Goal: Check status

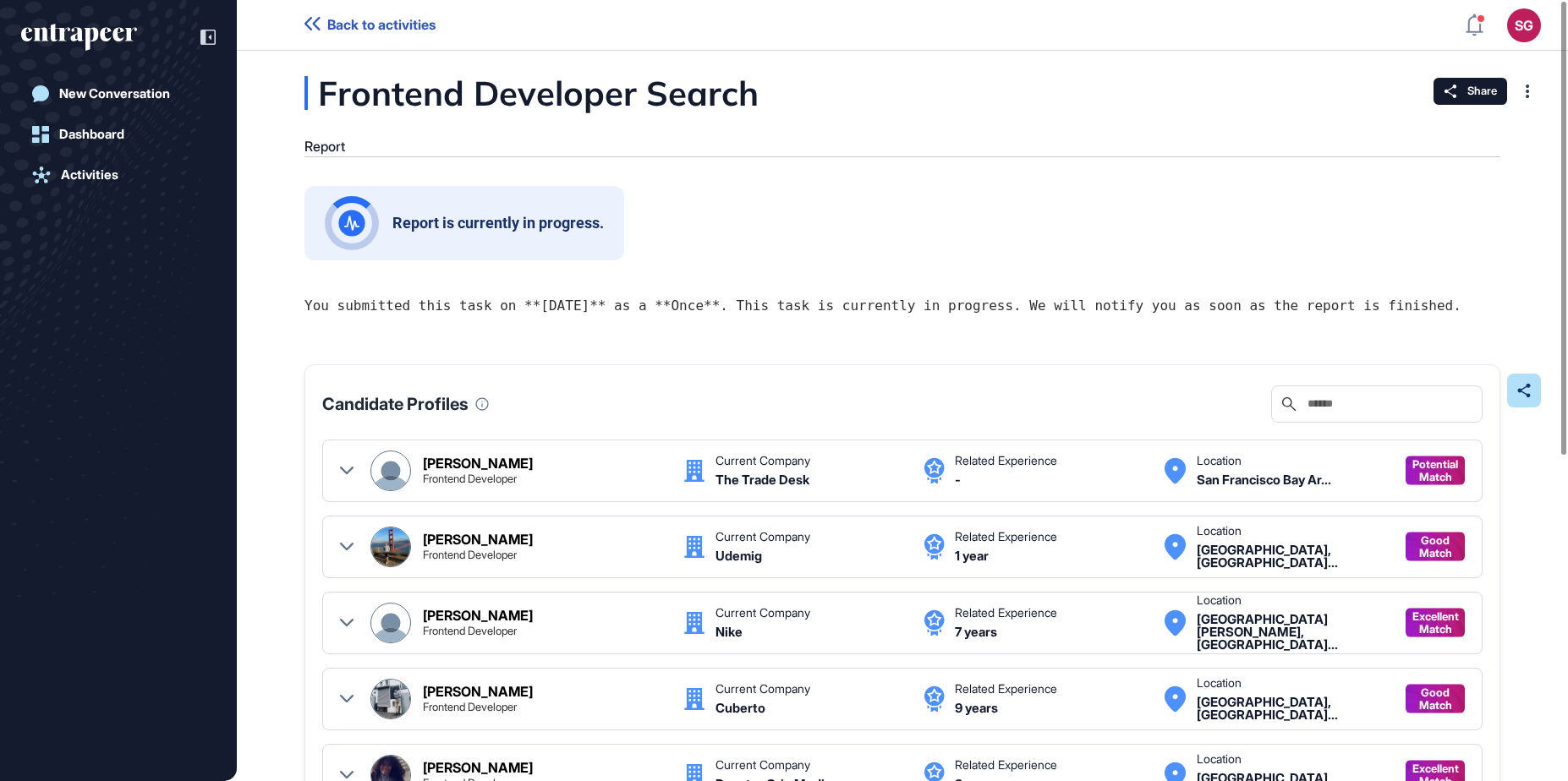
scroll to position [1, 1]
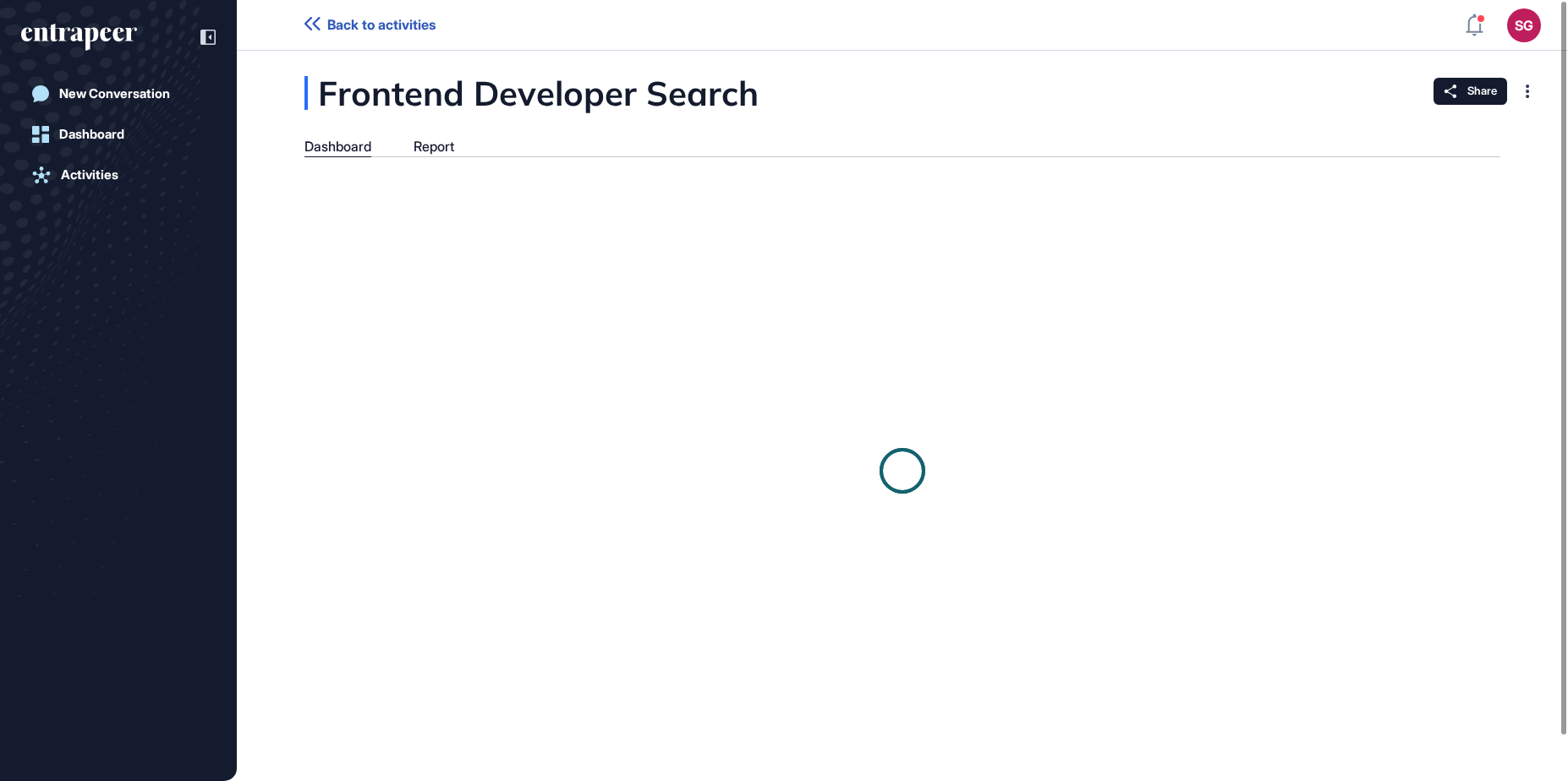
click at [915, 136] on div "Frontend Developer Search Dashboard Report" at bounding box center [902, 415] width 1331 height 680
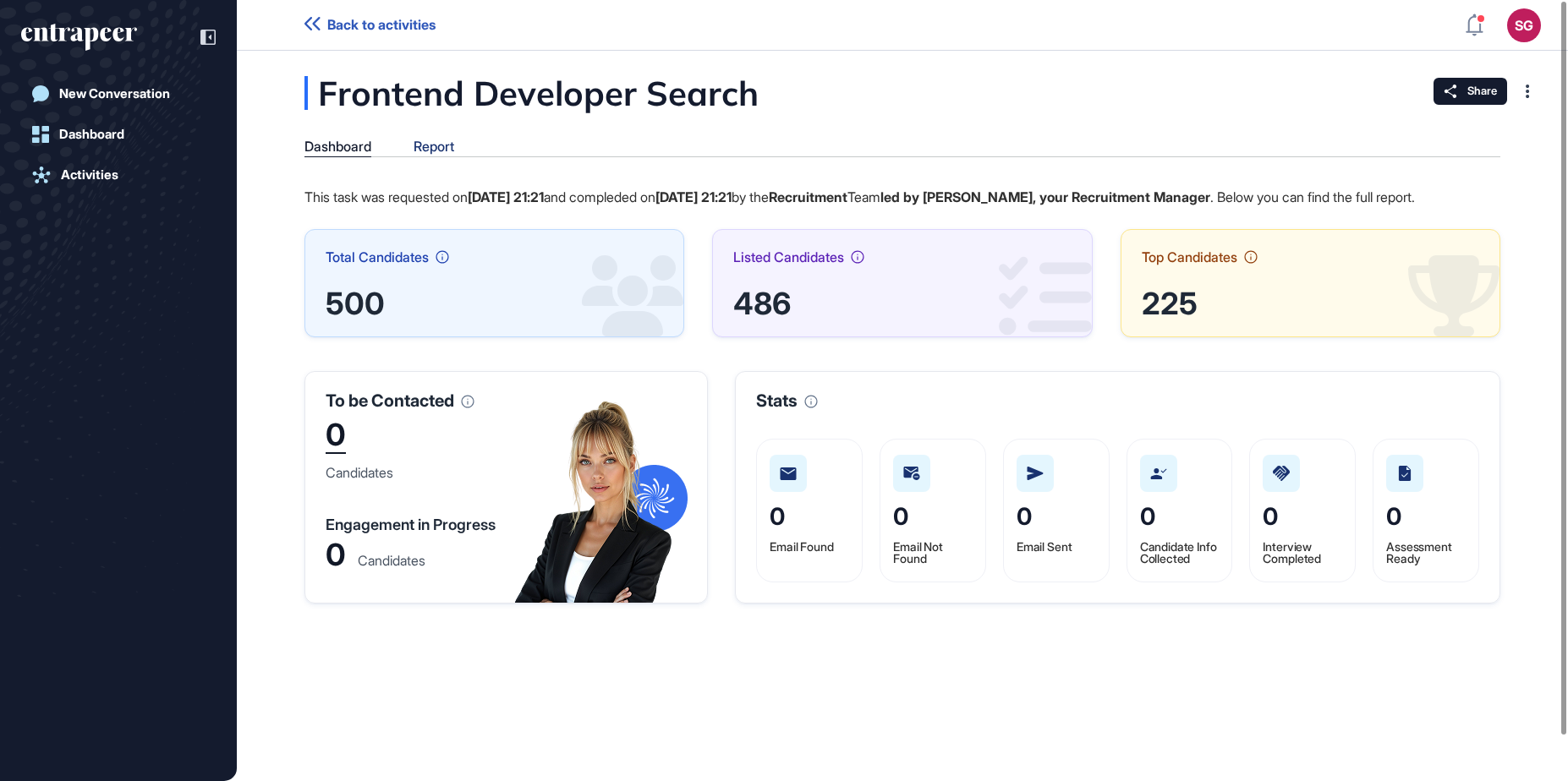
click at [448, 150] on div "Report" at bounding box center [434, 146] width 40 height 16
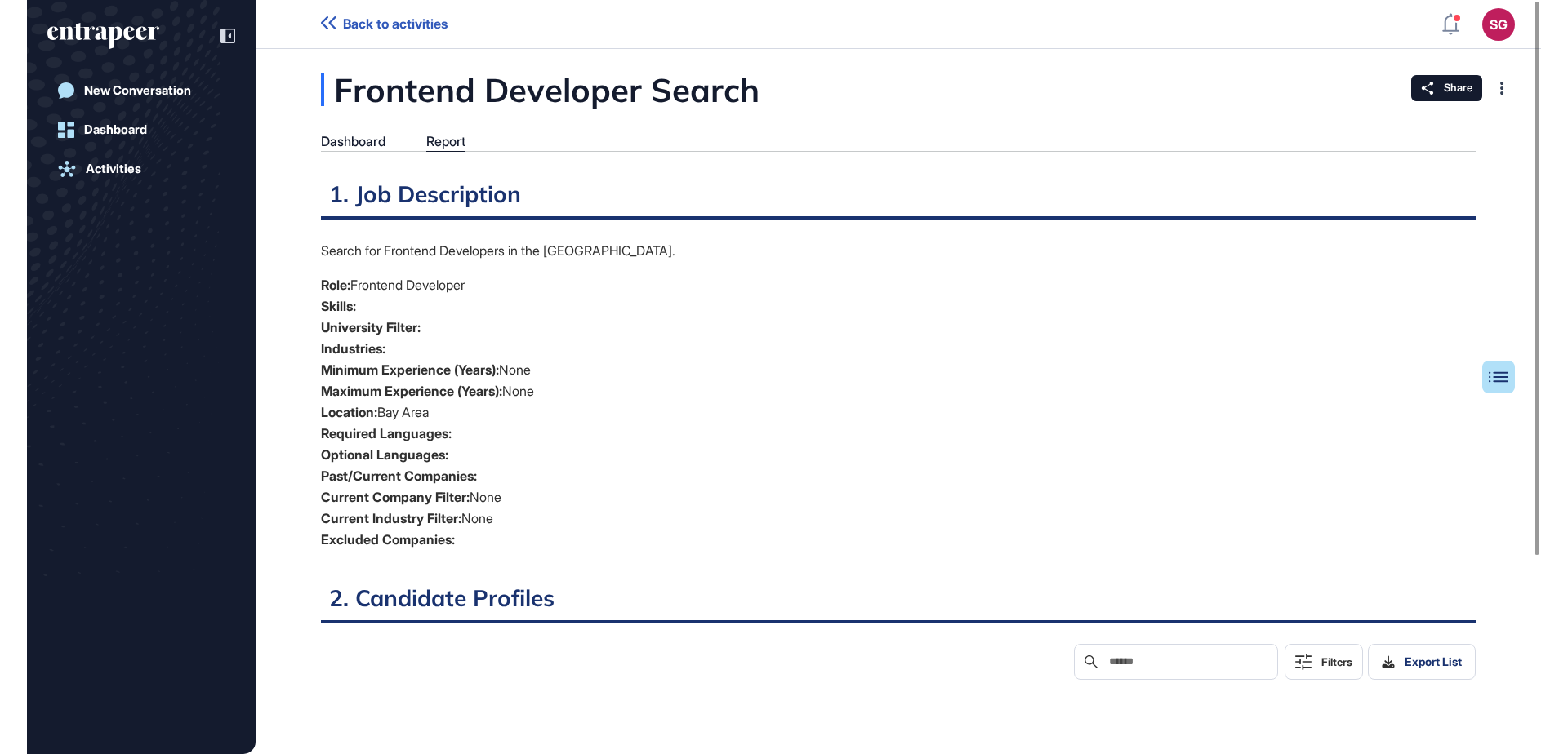
scroll to position [8, 1]
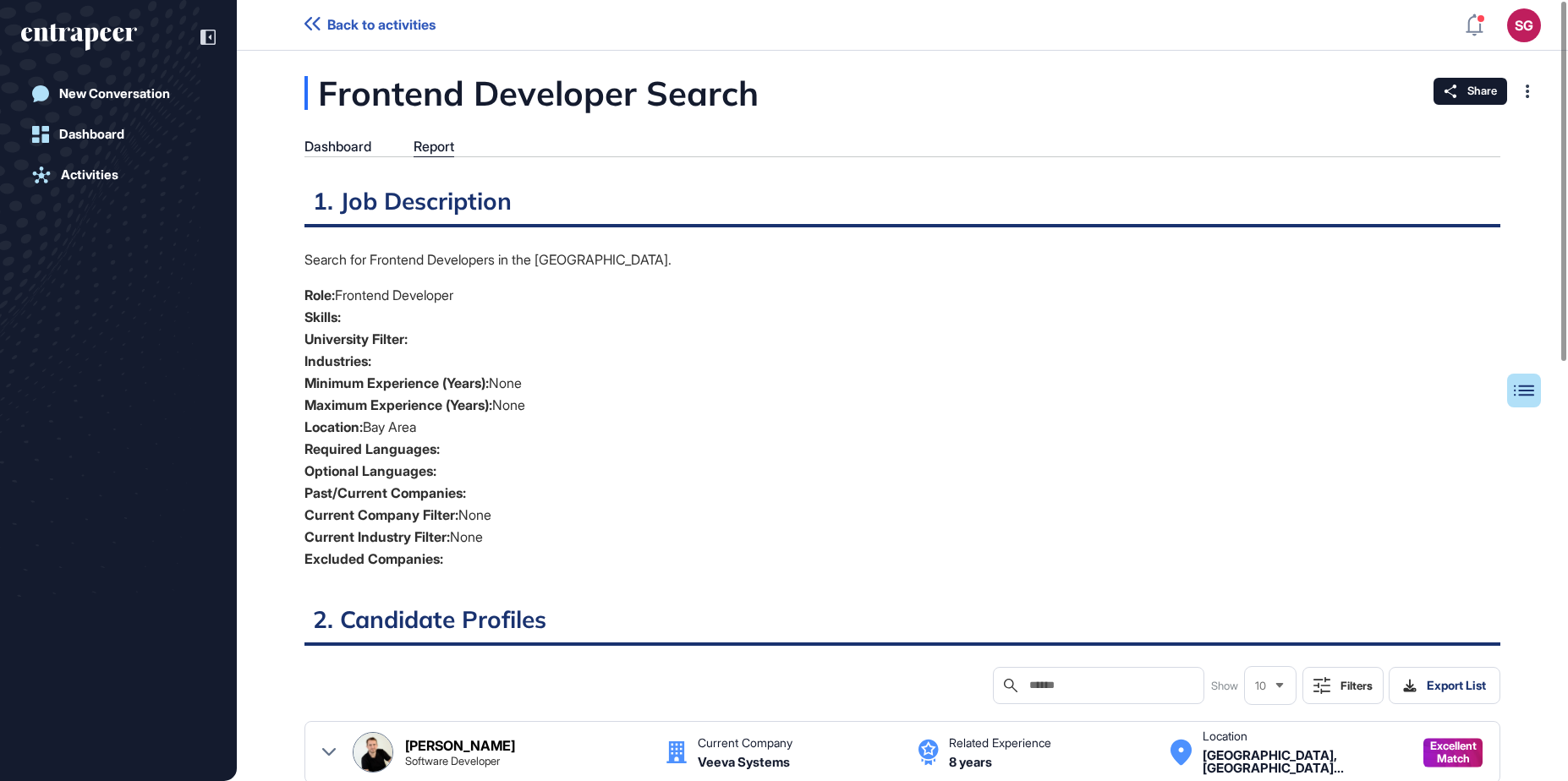
click at [519, 452] on li "Required Languages:" at bounding box center [902, 449] width 1196 height 22
click at [521, 450] on li "Required Languages:" at bounding box center [902, 449] width 1196 height 22
